Goal: Find specific page/section: Find specific page/section

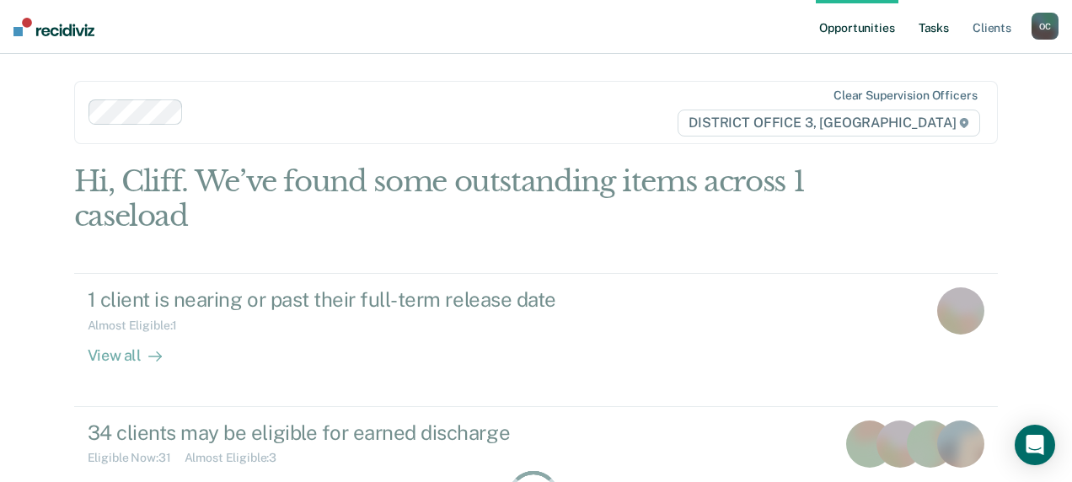
click at [939, 25] on link "Tasks" at bounding box center [933, 27] width 37 height 54
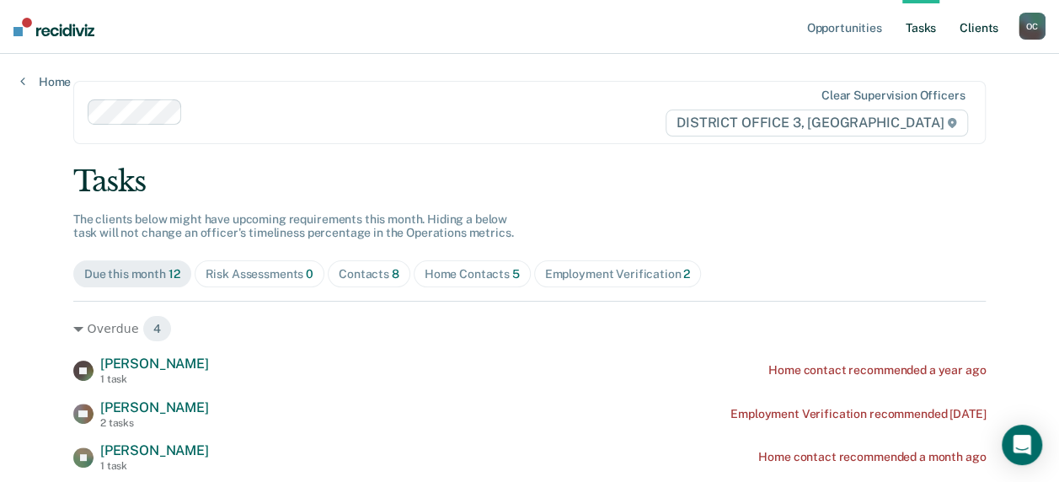
click at [986, 27] on link "Client s" at bounding box center [979, 27] width 46 height 54
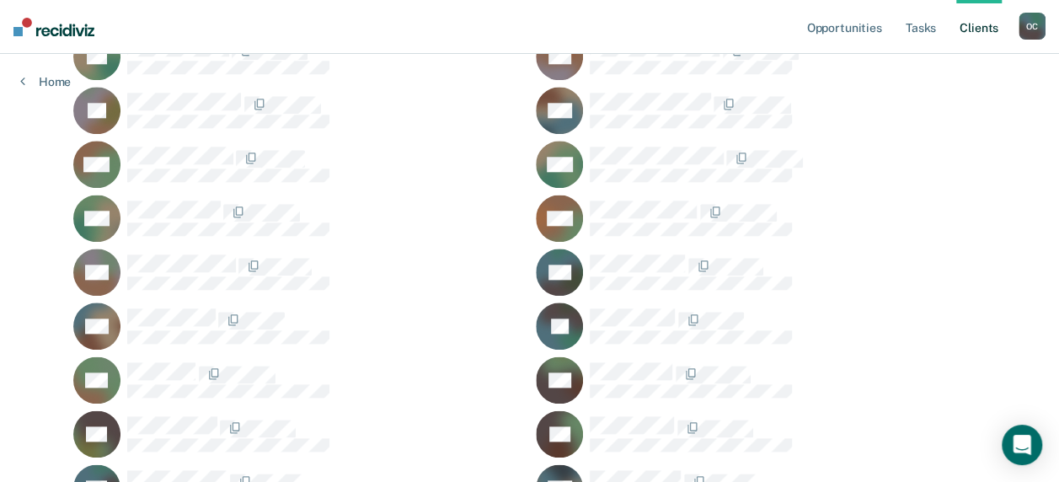
scroll to position [927, 0]
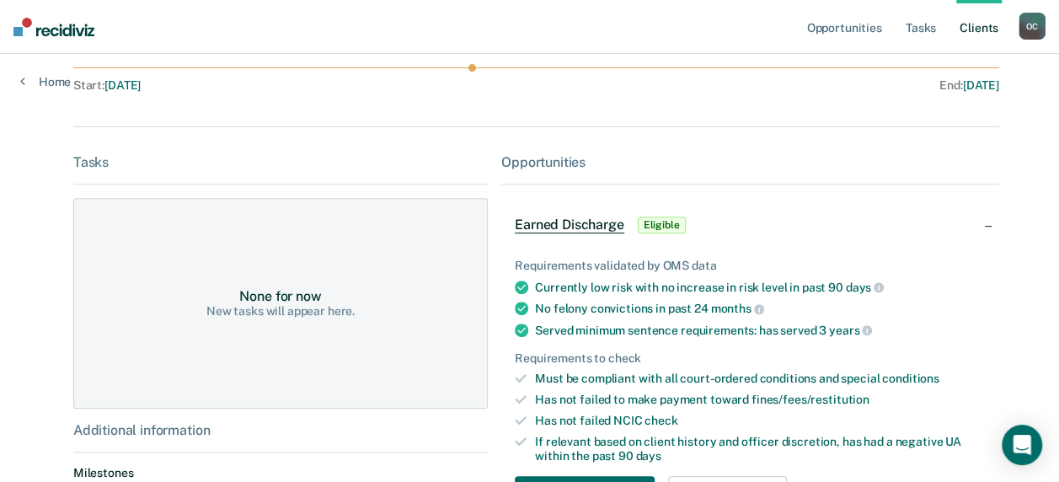
scroll to position [84, 0]
